Goal: Task Accomplishment & Management: Manage account settings

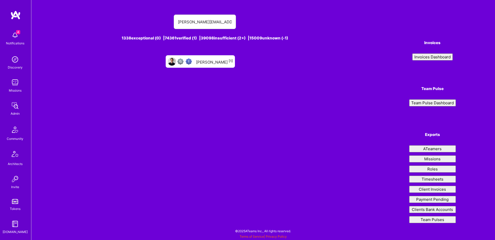
type input "[PERSON_NAME][EMAIL_ADDRESS][PERSON_NAME][DOMAIN_NAME]"
click at [210, 60] on div "[PERSON_NAME] [1]" at bounding box center [214, 61] width 37 height 7
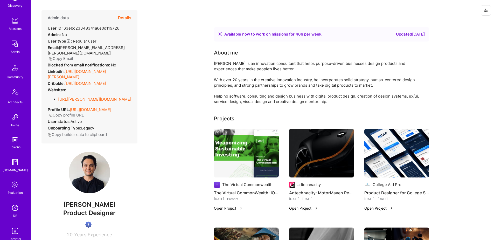
scroll to position [91, 0]
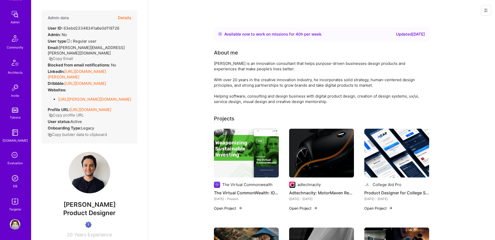
click at [13, 177] on img at bounding box center [15, 178] width 10 height 10
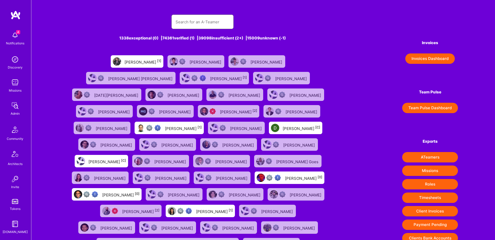
click at [176, 28] on input "text" at bounding box center [202, 21] width 54 height 13
paste input "[PERSON_NAME]"
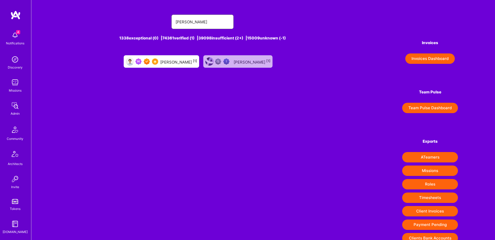
type input "[PERSON_NAME]"
click at [153, 60] on div at bounding box center [146, 61] width 23 height 6
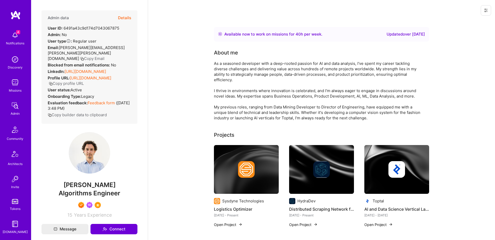
click at [122, 18] on button "Details" at bounding box center [124, 17] width 13 height 15
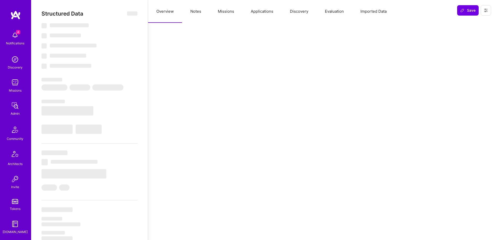
click at [253, 15] on button "Applications" at bounding box center [261, 11] width 39 height 23
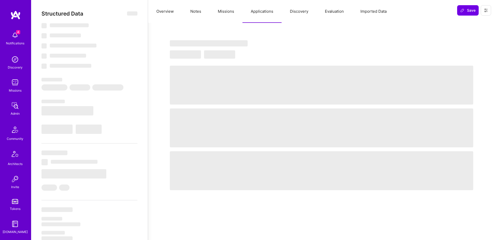
click at [219, 15] on button "Missions" at bounding box center [225, 11] width 33 height 23
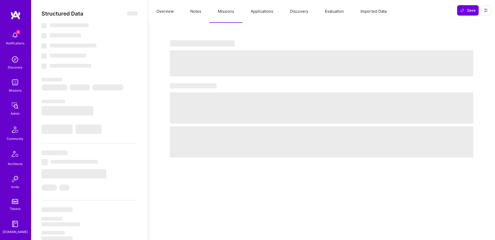
select select "Right Now"
select select "7"
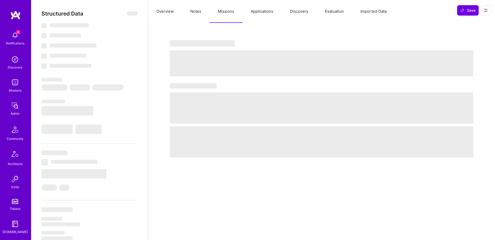
select select "PT"
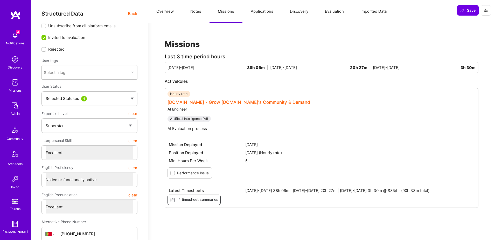
click at [248, 102] on link "[DOMAIN_NAME] - Grow [DOMAIN_NAME]'s Community & Demand" at bounding box center [238, 102] width 143 height 5
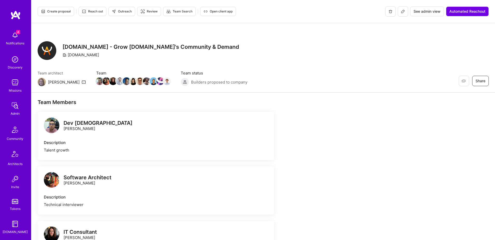
click at [422, 11] on span "See admin view" at bounding box center [426, 11] width 27 height 5
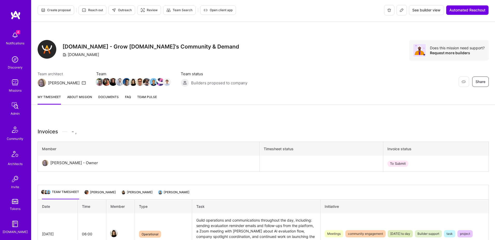
scroll to position [2, 0]
click at [163, 82] on img at bounding box center [167, 82] width 8 height 8
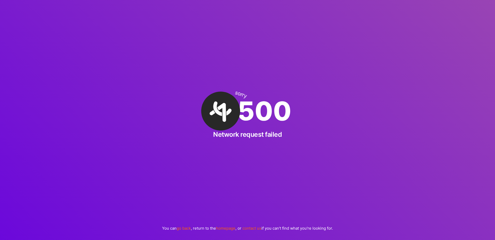
click at [223, 228] on link "homepage" at bounding box center [225, 227] width 19 height 5
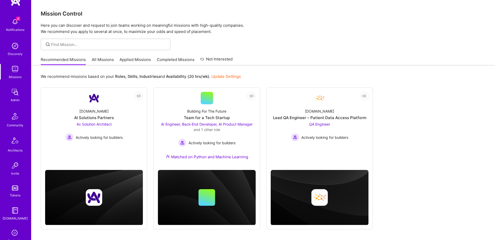
scroll to position [91, 0]
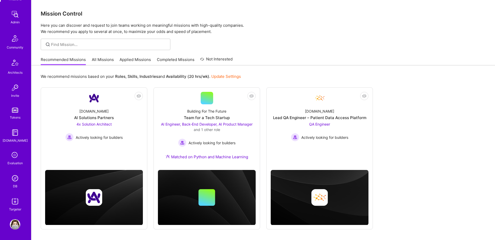
click at [15, 179] on img at bounding box center [15, 178] width 10 height 10
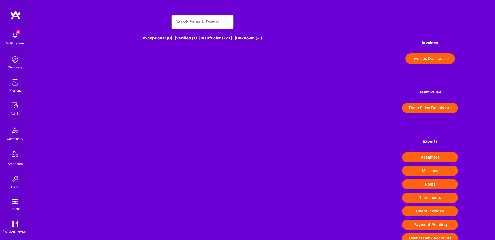
click at [202, 22] on input "text" at bounding box center [202, 21] width 54 height 13
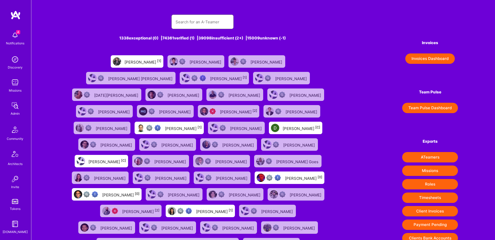
paste input "[PERSON_NAME]"
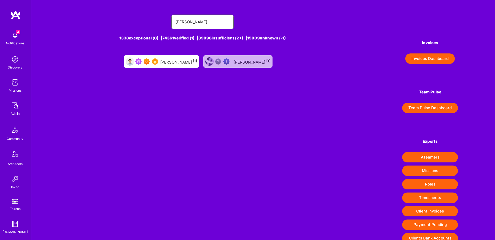
type input "[PERSON_NAME]"
click at [171, 59] on div "[PERSON_NAME] [1]" at bounding box center [178, 61] width 37 height 7
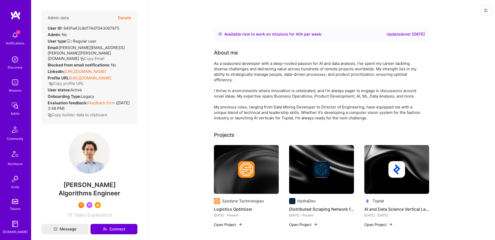
scroll to position [1, 0]
click at [124, 17] on button "Details" at bounding box center [124, 17] width 13 height 15
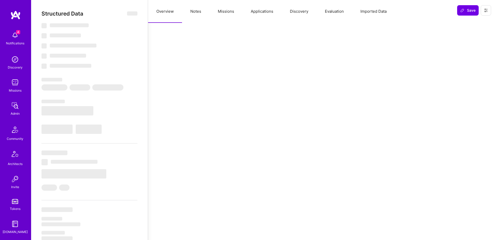
click at [235, 13] on button "Missions" at bounding box center [225, 11] width 33 height 23
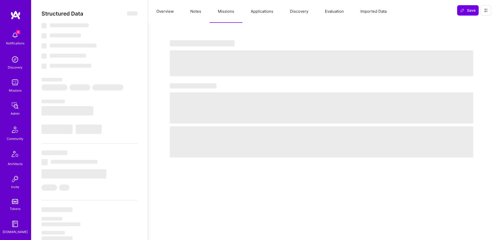
select select "Right Now"
select select "7"
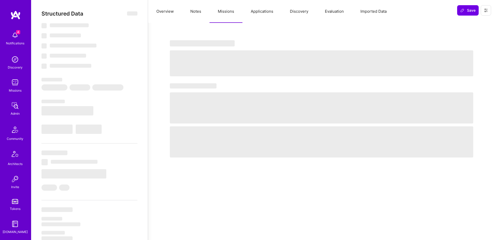
select select "PT"
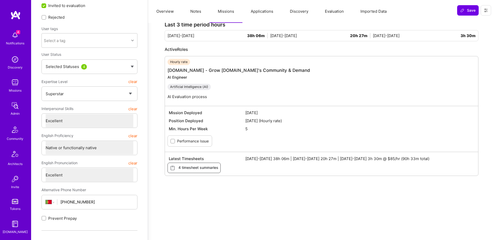
scroll to position [31, 0]
click at [192, 168] on span "4 timesheet summaries" at bounding box center [194, 168] width 48 height 6
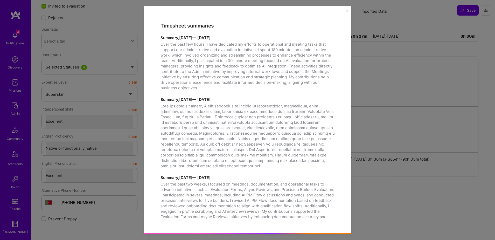
click at [348, 11] on img "Close" at bounding box center [347, 10] width 3 height 3
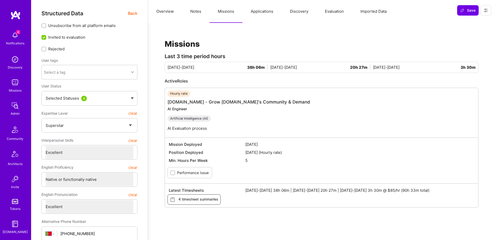
scroll to position [1, 0]
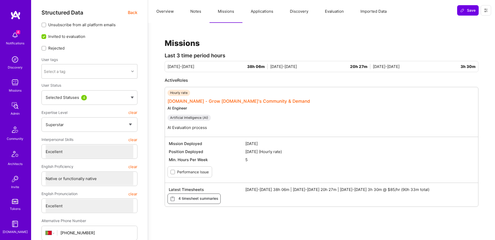
click at [230, 101] on link "[DOMAIN_NAME] - Grow [DOMAIN_NAME]'s Community & Demand" at bounding box center [238, 100] width 143 height 5
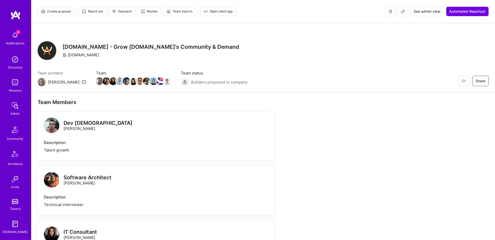
click at [445, 12] on div "See admin view Automated Reachout" at bounding box center [436, 11] width 103 height 10
click at [431, 12] on span "See admin view" at bounding box center [426, 11] width 27 height 5
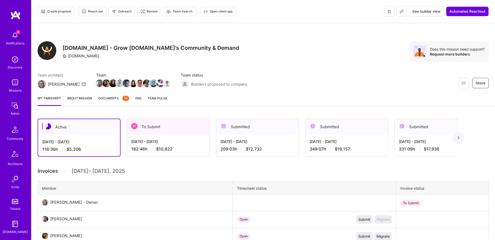
click at [179, 147] on div "182:46 h $10,822" at bounding box center [168, 148] width 74 height 5
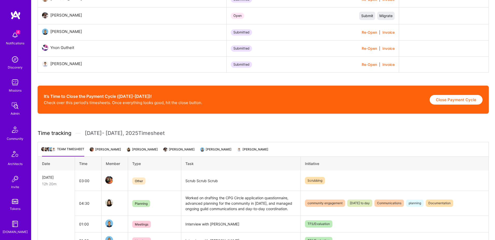
scroll to position [318, 0]
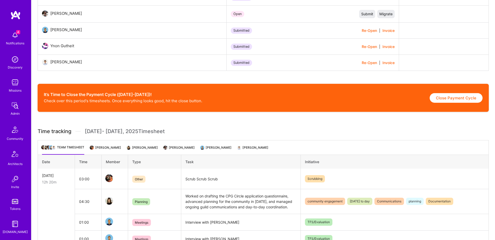
click at [265, 147] on li "[PERSON_NAME]" at bounding box center [253, 149] width 31 height 10
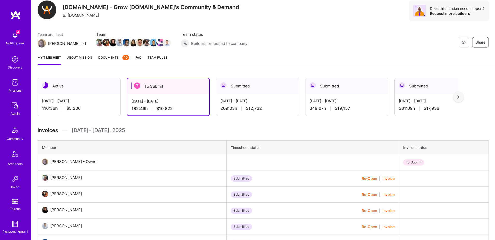
scroll to position [0, 0]
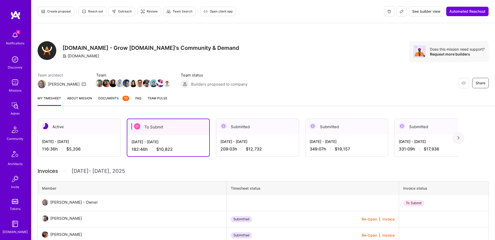
click at [108, 97] on span "Documents 10" at bounding box center [113, 97] width 31 height 5
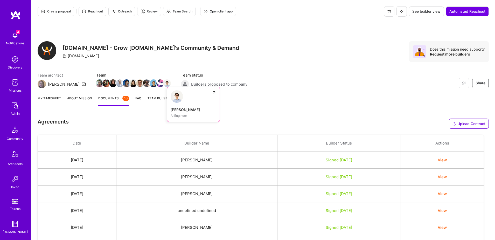
click at [163, 82] on img at bounding box center [167, 83] width 8 height 8
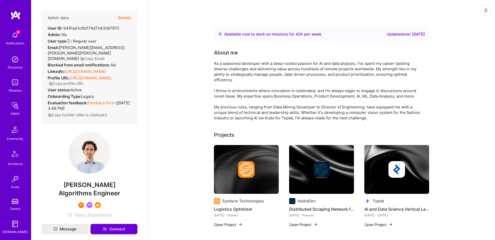
click at [483, 12] on button at bounding box center [486, 10] width 10 height 10
click at [468, 21] on button "Login as Pedro" at bounding box center [463, 22] width 55 height 13
